Goal: Communication & Community: Answer question/provide support

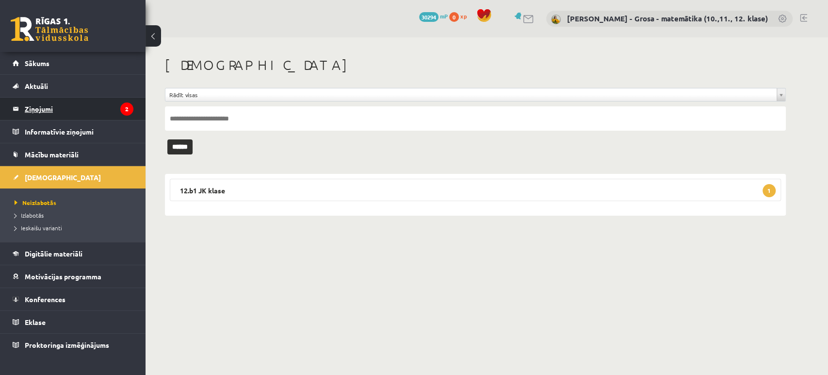
drag, startPoint x: 0, startPoint y: 0, endPoint x: 99, endPoint y: 111, distance: 148.8
click at [99, 111] on legend "Ziņojumi 2" at bounding box center [79, 109] width 109 height 22
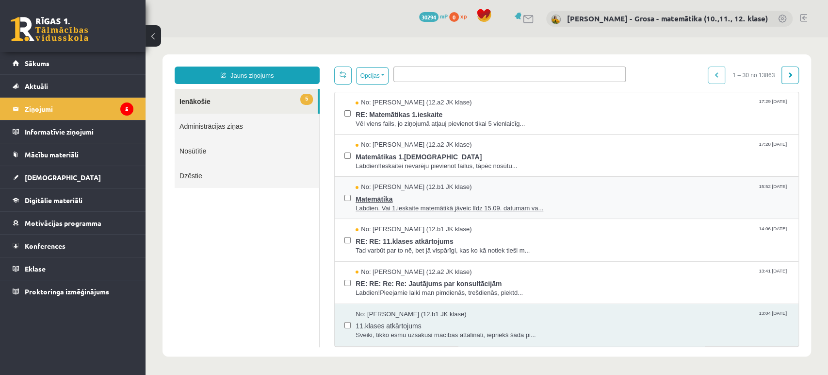
click at [581, 183] on div "No: [PERSON_NAME] (12.b1 JK klase) 15:52 [DATE]" at bounding box center [572, 186] width 433 height 9
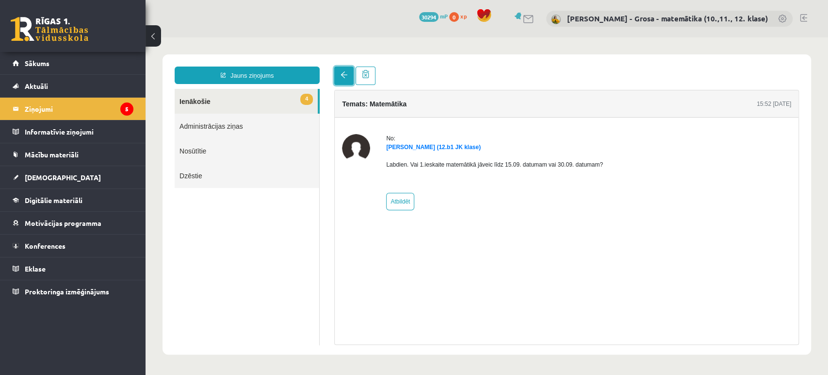
click at [339, 77] on link at bounding box center [343, 75] width 19 height 18
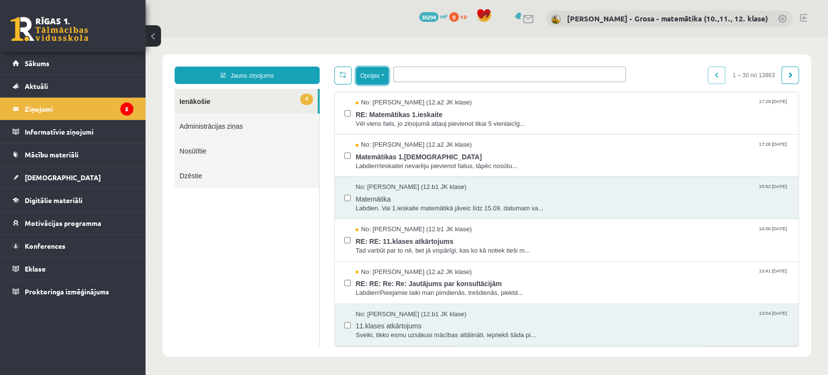
click at [386, 73] on button "Opcijas" at bounding box center [372, 75] width 33 height 17
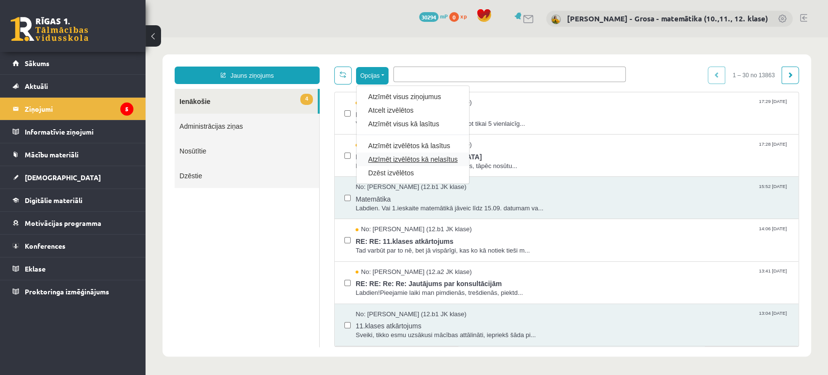
click at [404, 155] on link "Atzīmēt izvēlētos kā nelasītus" at bounding box center [412, 159] width 89 height 10
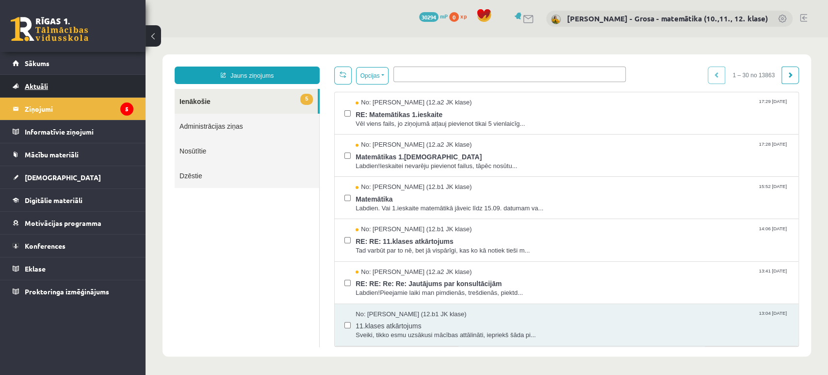
drag, startPoint x: 66, startPoint y: 138, endPoint x: 46, endPoint y: 84, distance: 57.0
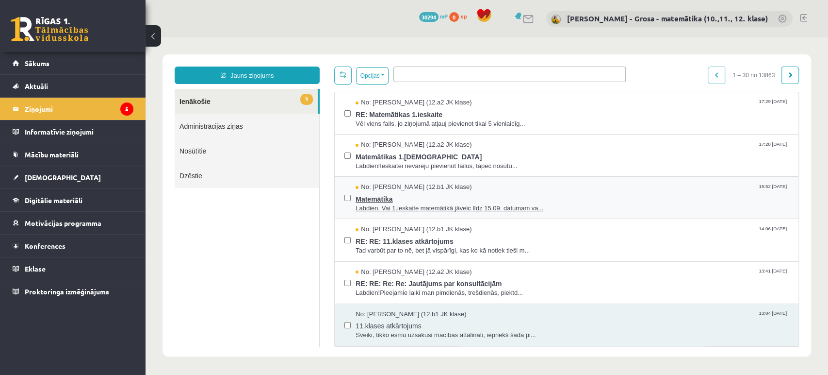
click at [390, 189] on span "No: [PERSON_NAME] (12.b1 JK klase)" at bounding box center [414, 186] width 116 height 9
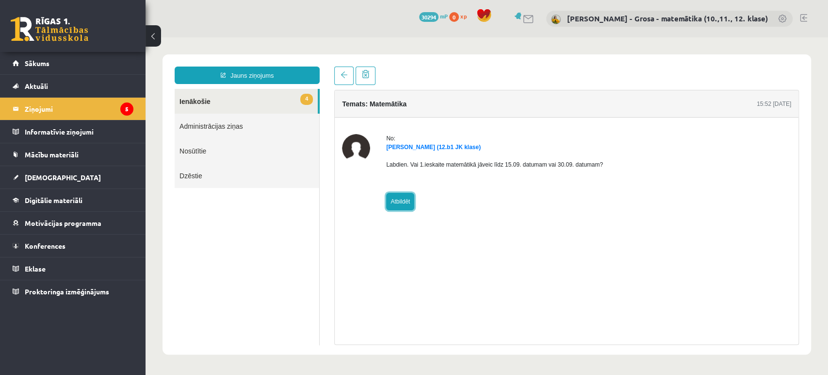
click at [402, 196] on link "Atbildēt" at bounding box center [400, 201] width 28 height 17
type input "**********"
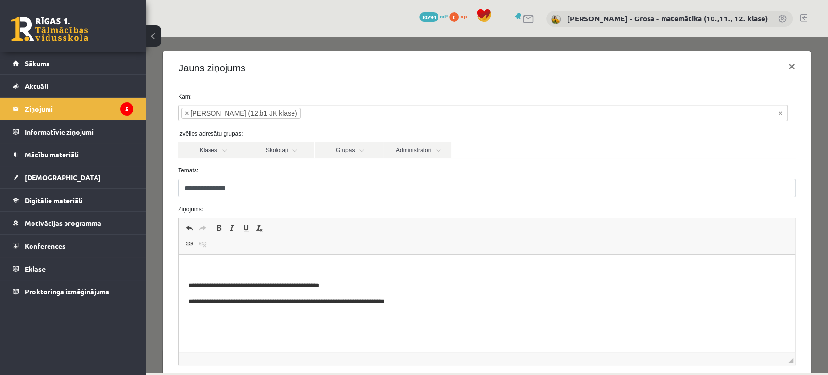
click at [333, 255] on html "**********" at bounding box center [487, 285] width 617 height 62
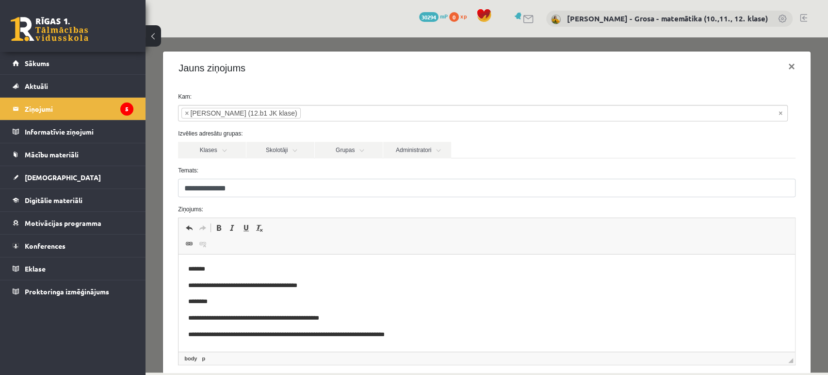
click at [339, 287] on p "**********" at bounding box center [483, 286] width 590 height 10
click at [247, 285] on p "**********" at bounding box center [483, 286] width 590 height 10
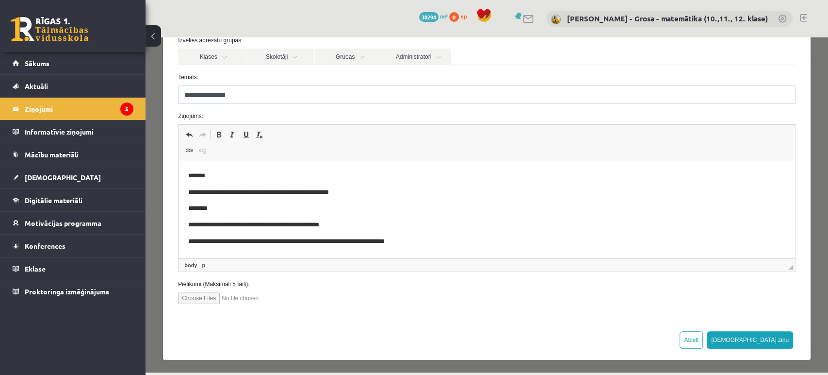
scroll to position [94, 0]
click at [500, 197] on body "**********" at bounding box center [486, 207] width 597 height 75
click at [789, 331] on div "Atcelt [DEMOGRAPHIC_DATA] ziņu" at bounding box center [487, 339] width 648 height 40
click at [784, 335] on button "[DEMOGRAPHIC_DATA] ziņu" at bounding box center [750, 339] width 86 height 17
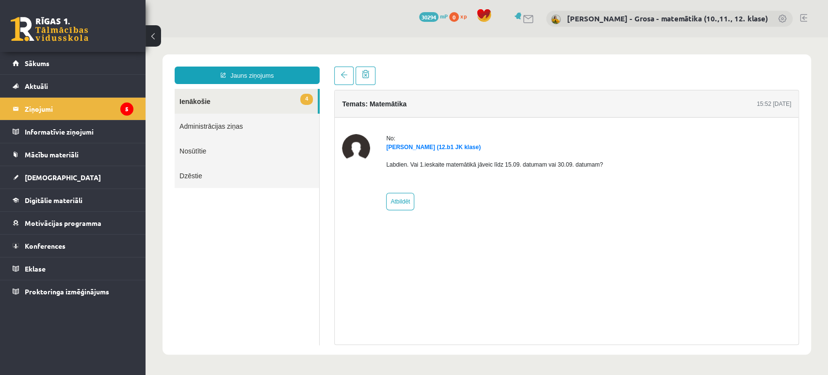
scroll to position [0, 0]
click at [295, 93] on link "4 Ienākošie" at bounding box center [246, 101] width 143 height 25
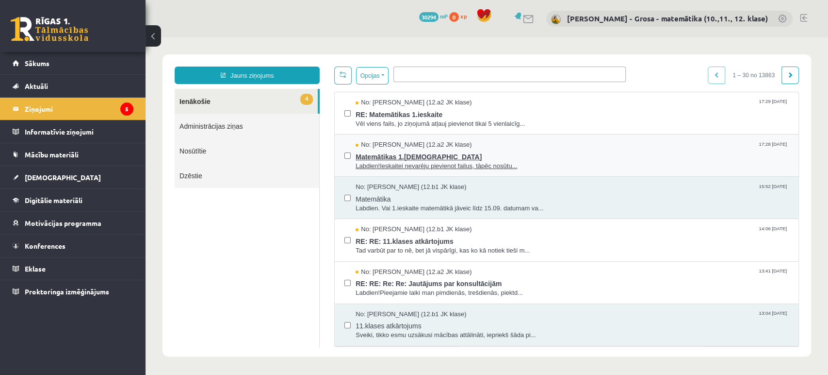
click at [590, 152] on span "Matemātikas 1.[DEMOGRAPHIC_DATA]" at bounding box center [572, 155] width 433 height 12
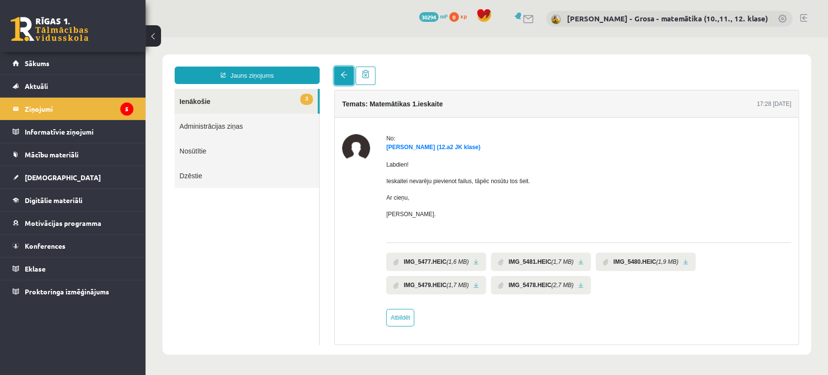
click at [345, 75] on span at bounding box center [344, 74] width 7 height 7
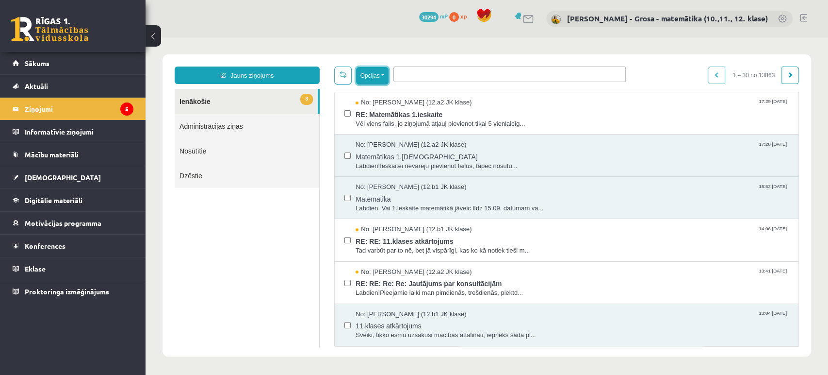
click at [386, 79] on button "Opcijas" at bounding box center [372, 75] width 33 height 17
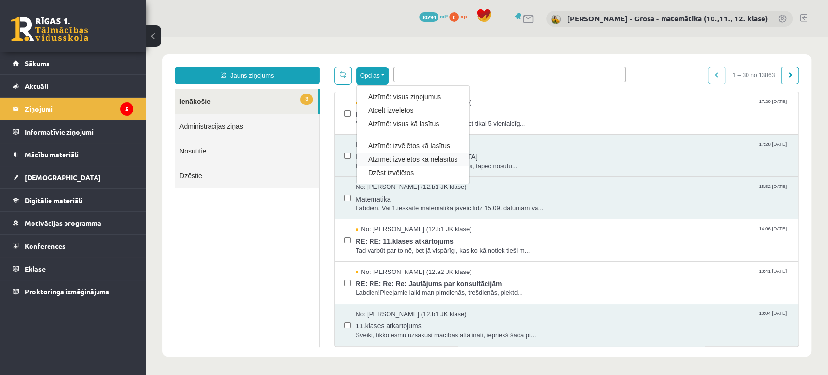
click at [440, 164] on div "Atzīmēt izvēlētos kā nelasītus" at bounding box center [413, 159] width 113 height 14
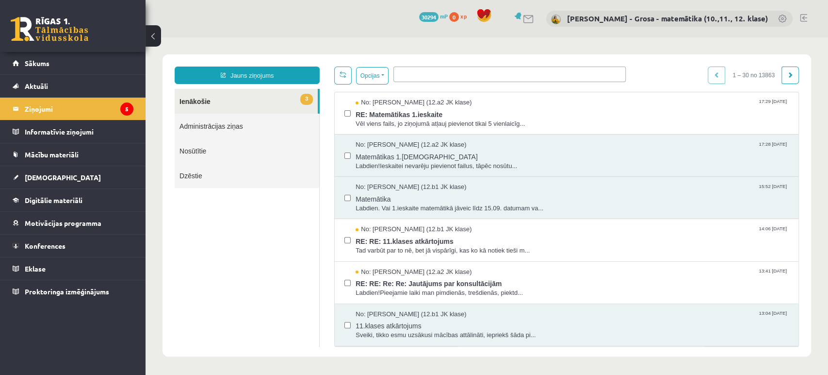
click at [222, 102] on link "3 Ienākošie" at bounding box center [246, 101] width 143 height 25
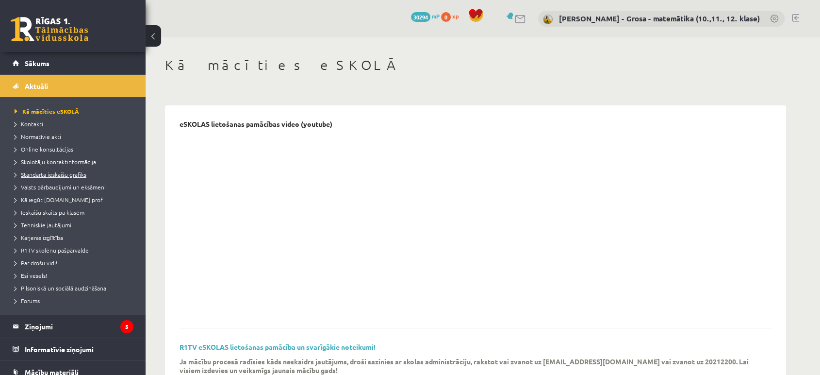
click at [78, 172] on span "Standarta ieskaišu grafiks" at bounding box center [51, 174] width 72 height 8
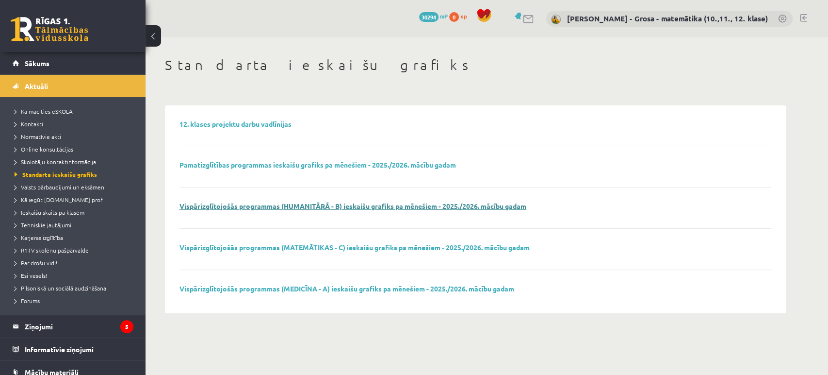
click at [308, 206] on link "Vispārizglītojošās programmas (HUMANITĀRĀ - B) ieskaišu grafiks pa mēnešiem - 2…" at bounding box center [353, 205] width 347 height 9
